Goal: Check status: Check status

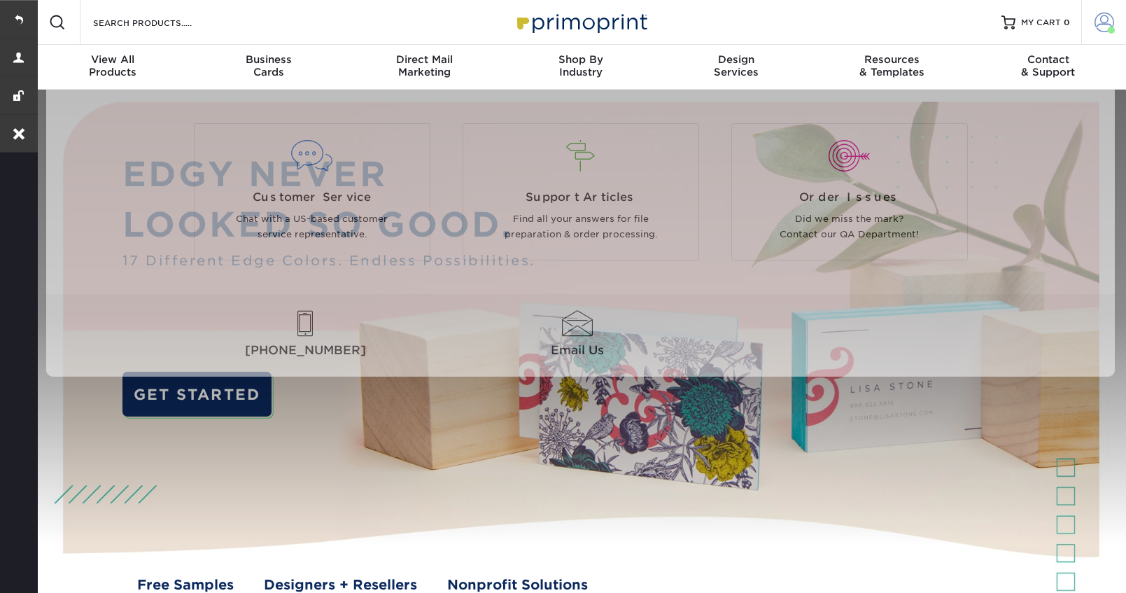
click at [1101, 24] on span at bounding box center [1105, 23] width 20 height 20
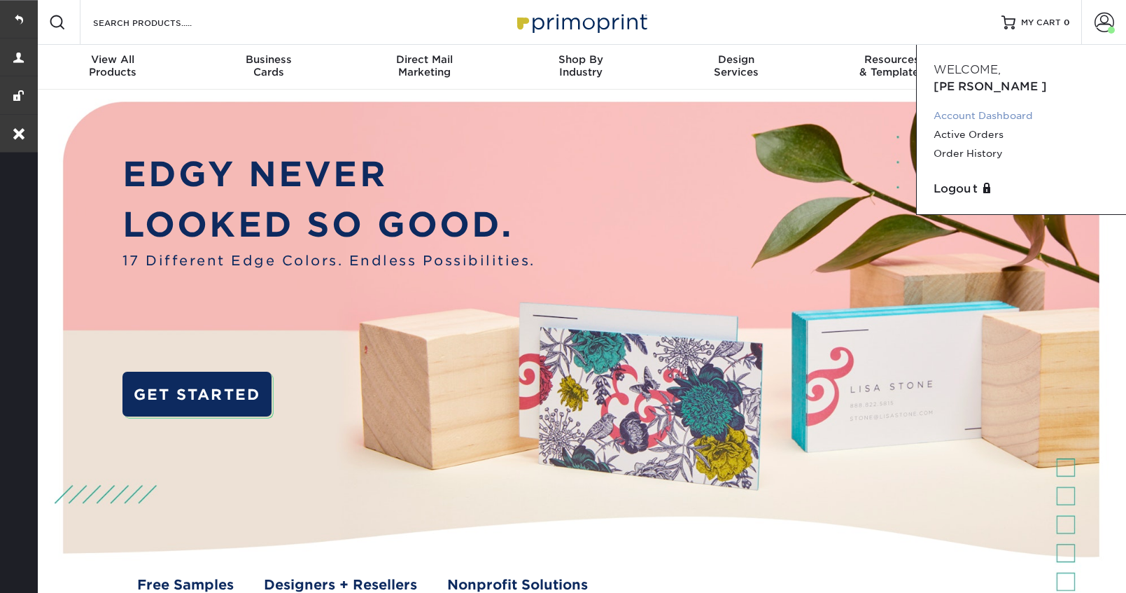
click at [961, 106] on link "Account Dashboard" at bounding box center [1022, 115] width 176 height 19
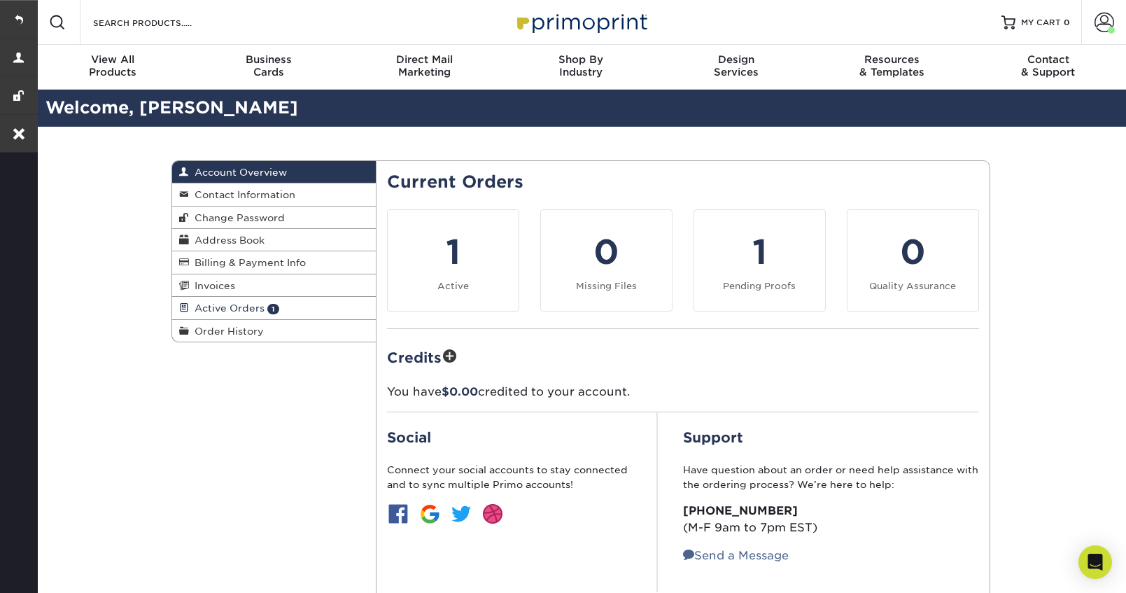
click at [205, 307] on span "Active Orders" at bounding box center [227, 307] width 76 height 11
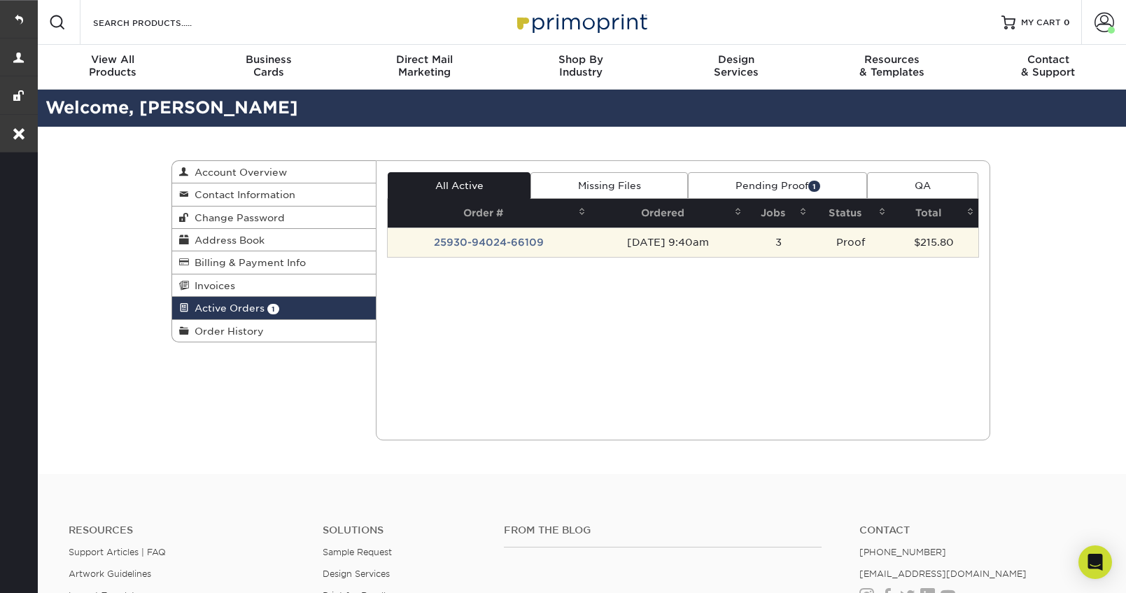
click at [477, 240] on td "25930-94024-66109" at bounding box center [489, 242] width 202 height 29
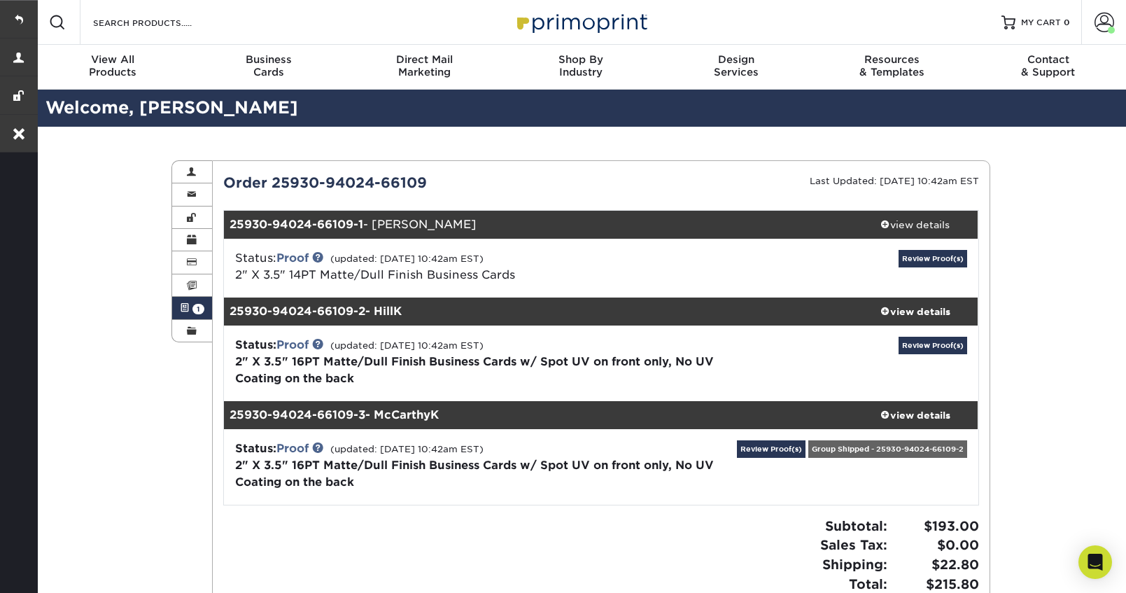
scroll to position [106, 0]
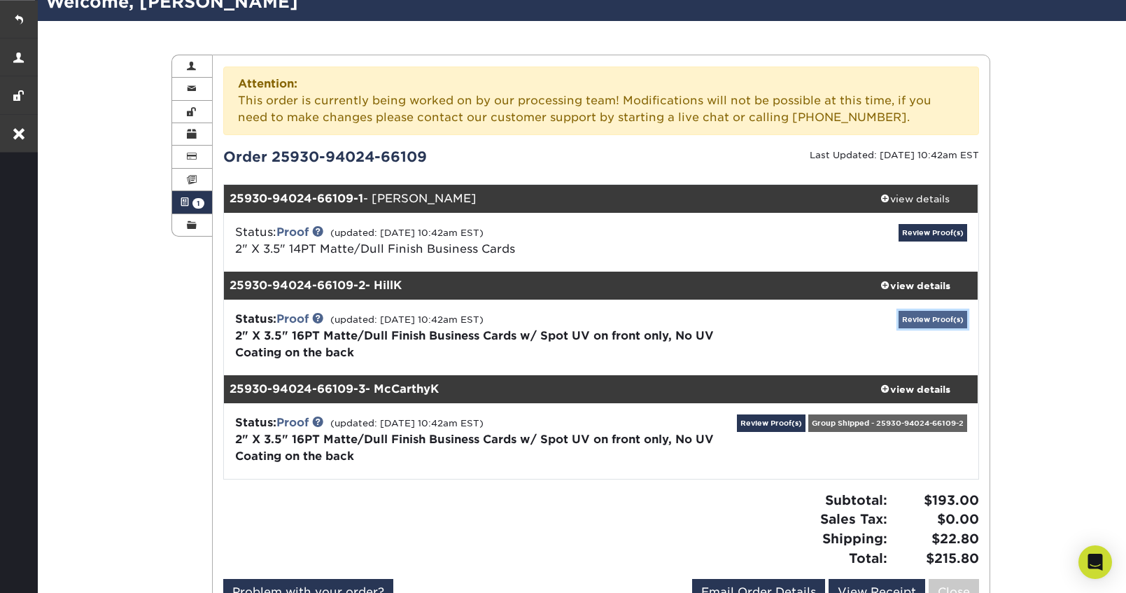
click at [916, 314] on link "Review Proof(s)" at bounding box center [933, 320] width 69 height 18
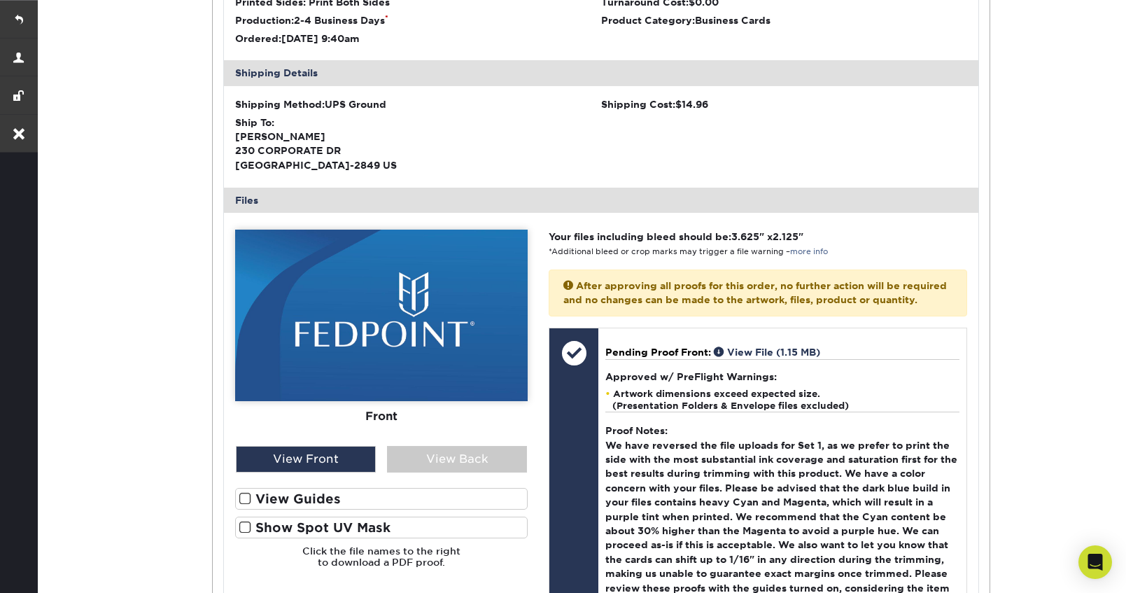
scroll to position [648, 0]
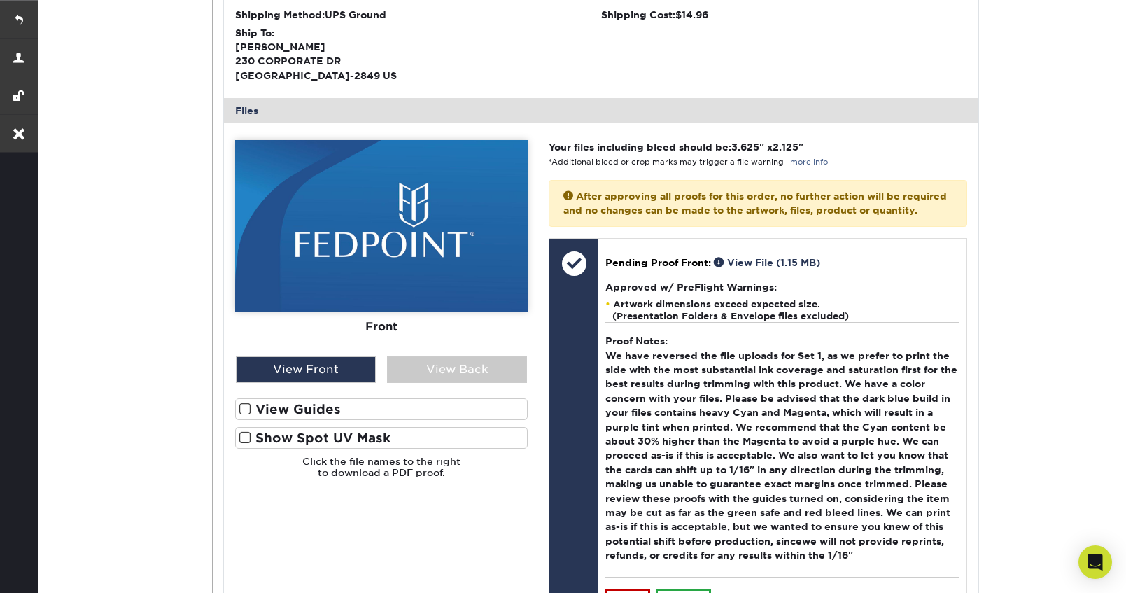
click at [242, 435] on span at bounding box center [245, 437] width 12 height 13
click at [0, 0] on input "Show Spot UV Mask" at bounding box center [0, 0] width 0 height 0
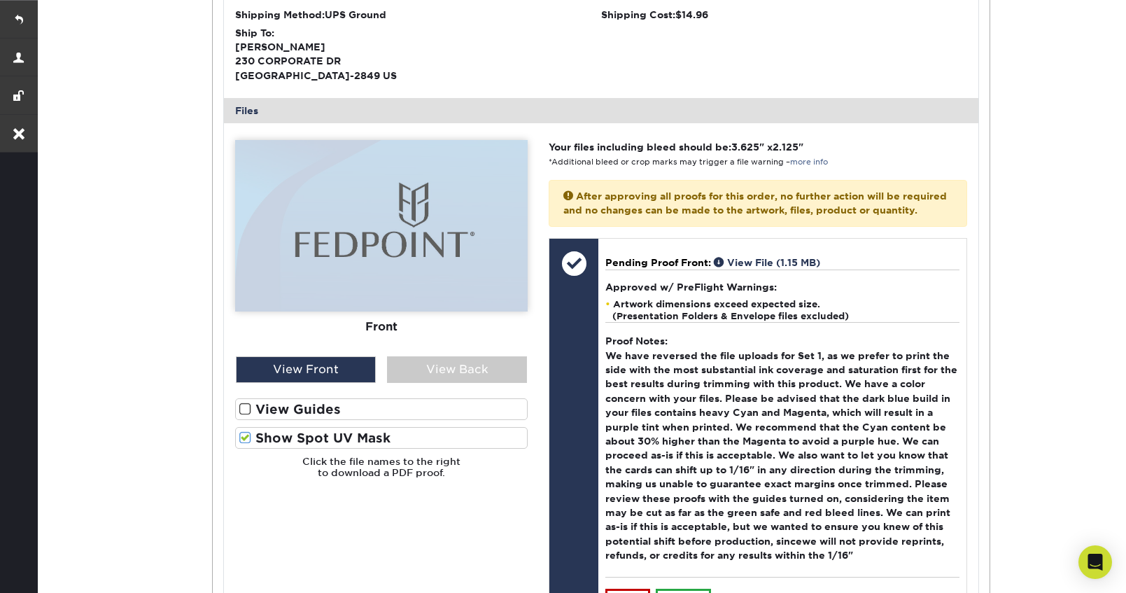
click at [245, 437] on span at bounding box center [245, 437] width 12 height 13
click at [0, 0] on input "Show Spot UV Mask" at bounding box center [0, 0] width 0 height 0
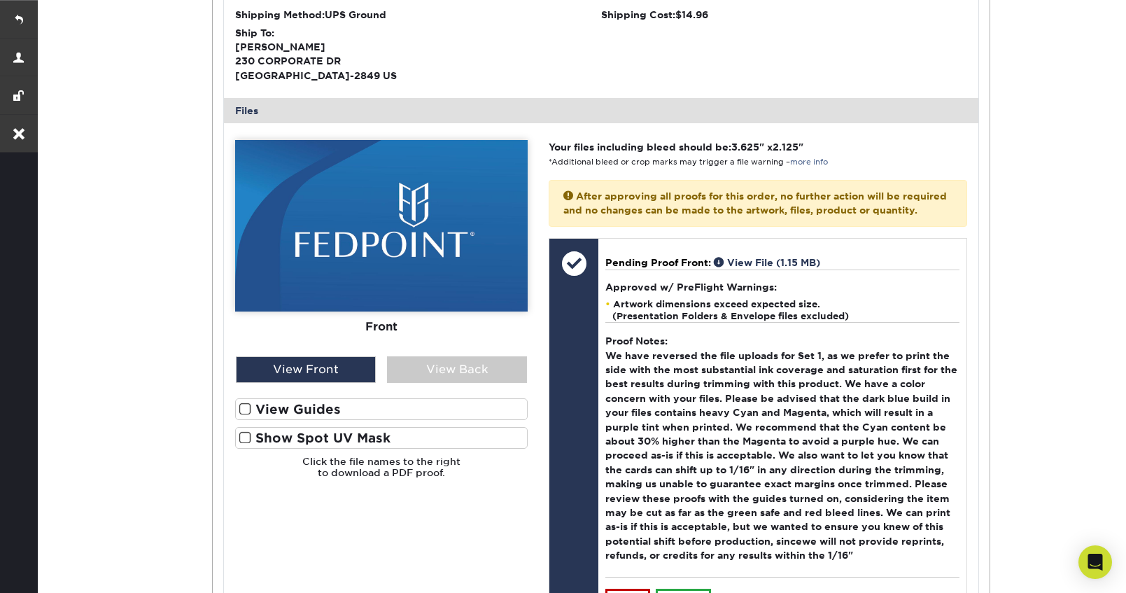
click at [245, 437] on span at bounding box center [245, 437] width 12 height 13
click at [0, 0] on input "Show Spot UV Mask" at bounding box center [0, 0] width 0 height 0
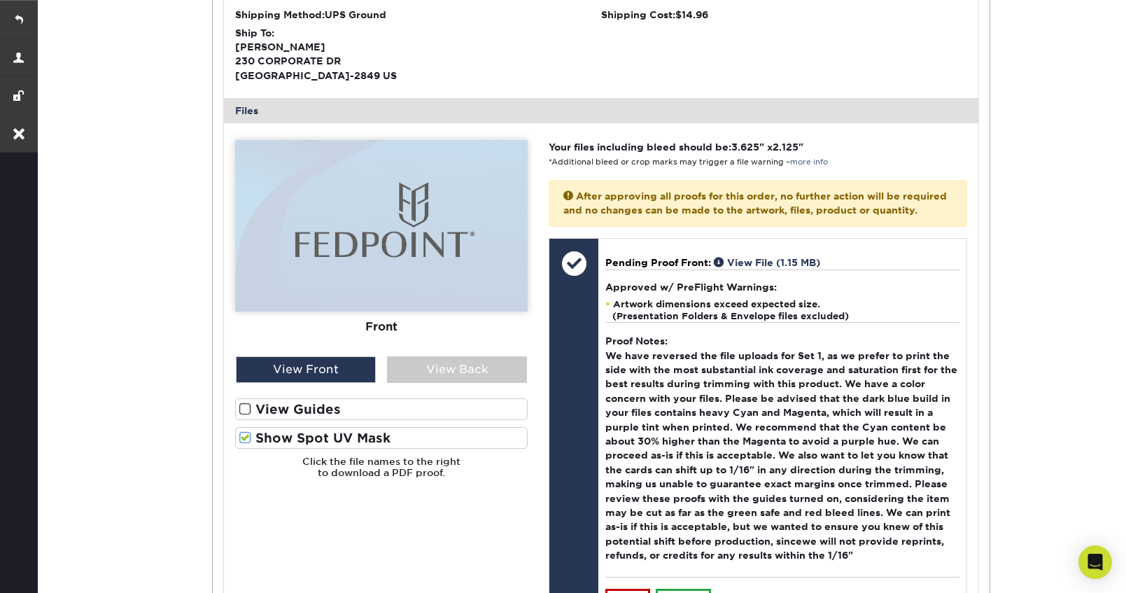
click at [245, 437] on span at bounding box center [245, 437] width 12 height 13
click at [0, 0] on input "Show Spot UV Mask" at bounding box center [0, 0] width 0 height 0
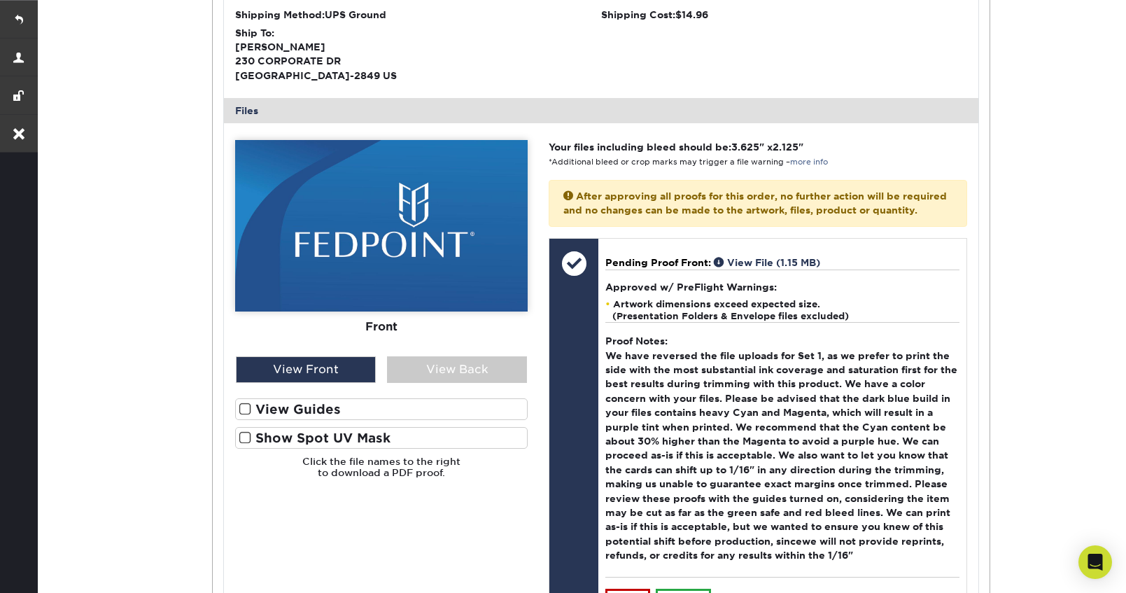
click at [245, 437] on span at bounding box center [245, 437] width 12 height 13
click at [0, 0] on input "Show Spot UV Mask" at bounding box center [0, 0] width 0 height 0
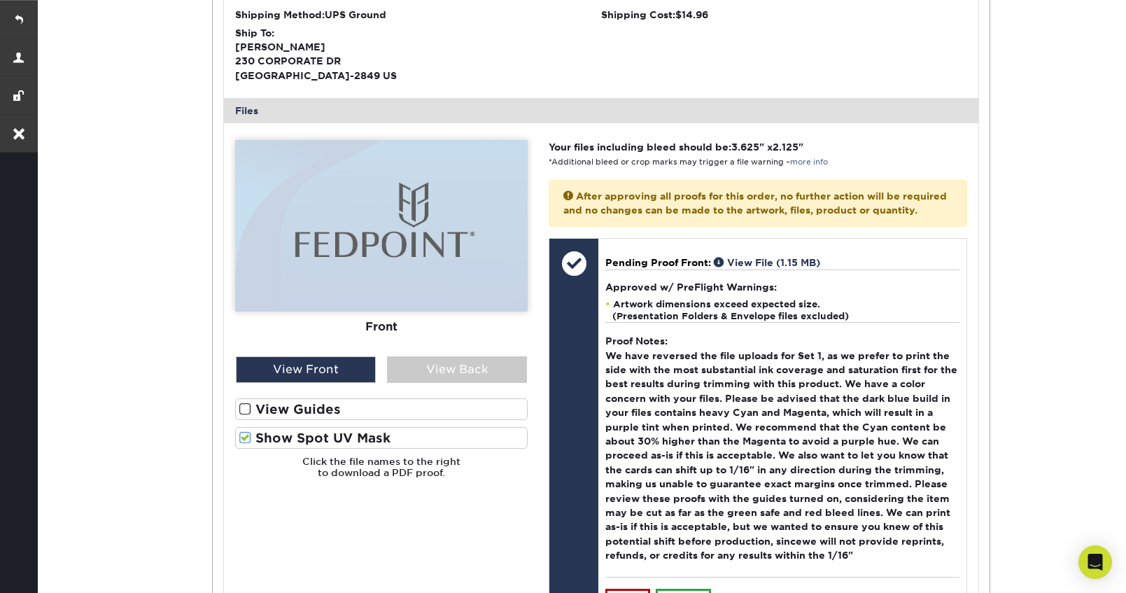
click at [245, 437] on span at bounding box center [245, 437] width 12 height 13
click at [0, 0] on input "Show Spot UV Mask" at bounding box center [0, 0] width 0 height 0
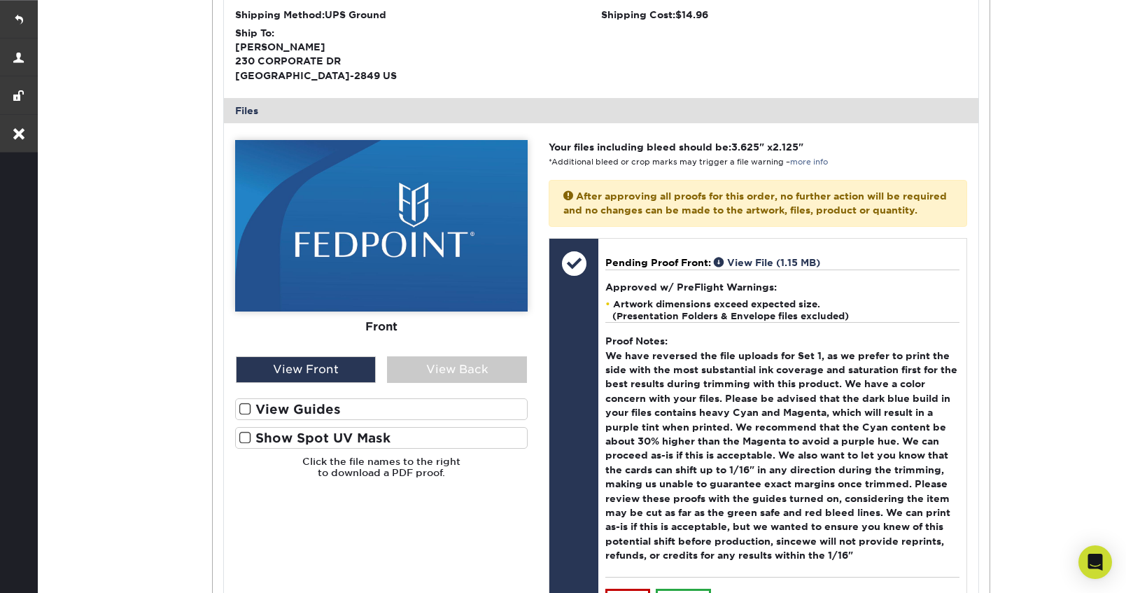
click at [245, 437] on span at bounding box center [245, 437] width 12 height 13
click at [0, 0] on input "Show Spot UV Mask" at bounding box center [0, 0] width 0 height 0
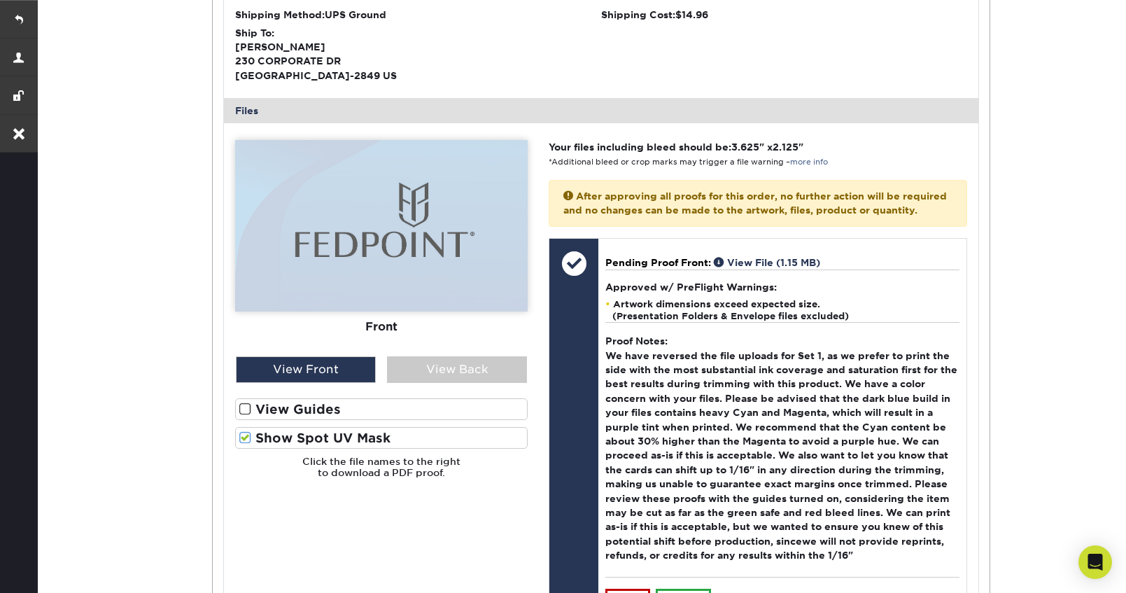
click at [245, 437] on span at bounding box center [245, 437] width 12 height 13
click at [0, 0] on input "Show Spot UV Mask" at bounding box center [0, 0] width 0 height 0
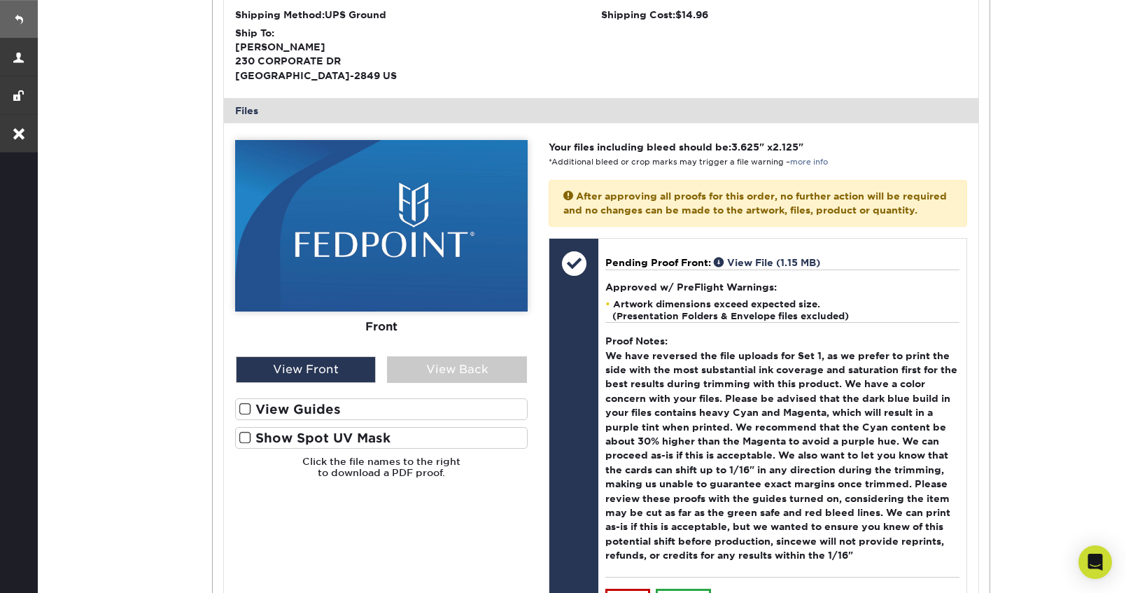
click at [22, 11] on link at bounding box center [19, 19] width 38 height 38
